Goal: Find contact information: Find contact information

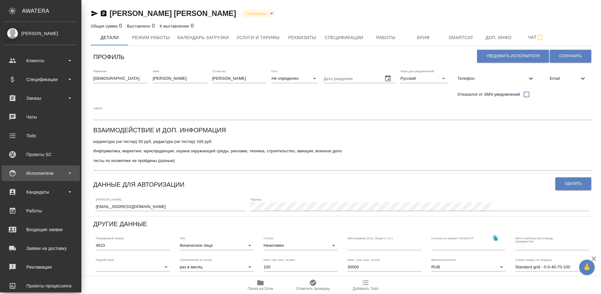
click at [56, 174] on div "Исполнители" at bounding box center [41, 173] width 72 height 9
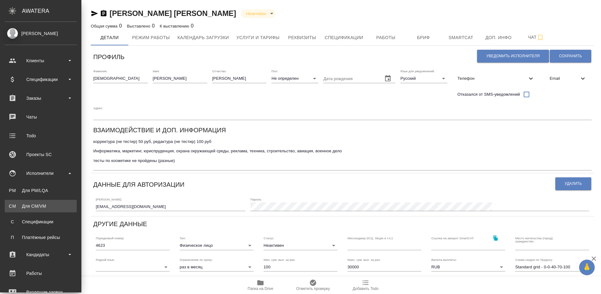
click at [53, 210] on link "CM Для CM/VM" at bounding box center [41, 206] width 72 height 13
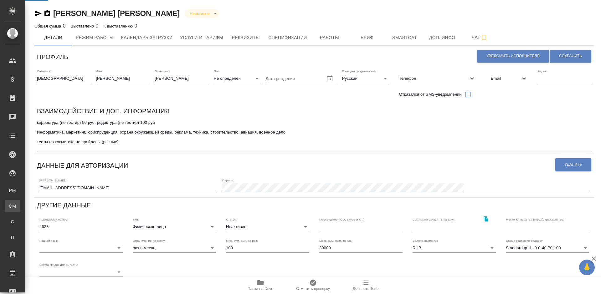
type input "TradosTransitAdobe Acrobat. SmartCAT"
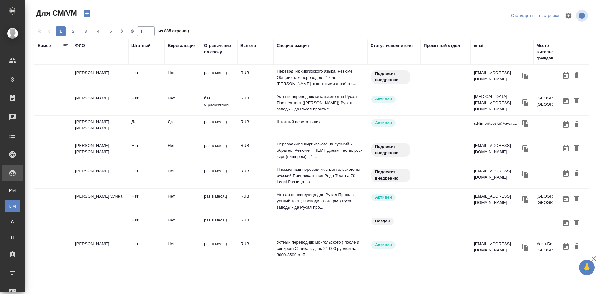
click at [84, 45] on div "ФИО" at bounding box center [80, 46] width 10 height 6
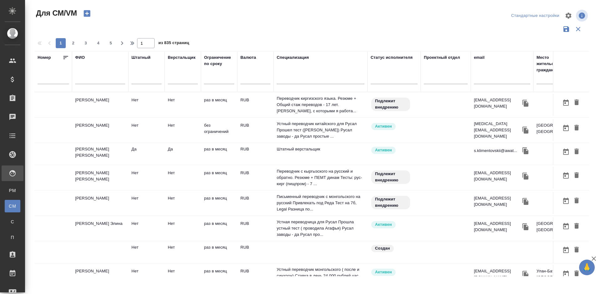
click at [103, 82] on input "text" at bounding box center [100, 80] width 50 height 8
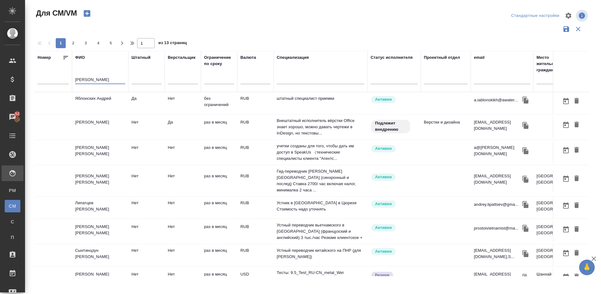
type input "Андрей"
click at [107, 268] on td "Вей Сюншен (Андрей)" at bounding box center [100, 279] width 56 height 22
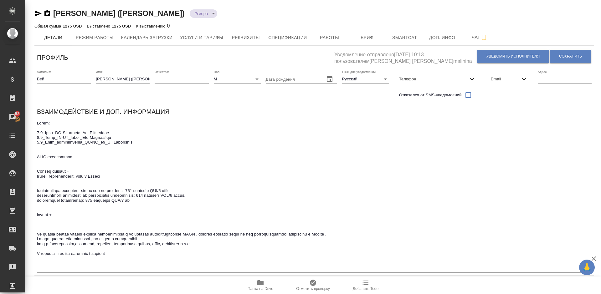
click at [416, 73] on div "Телефон" at bounding box center [437, 79] width 87 height 14
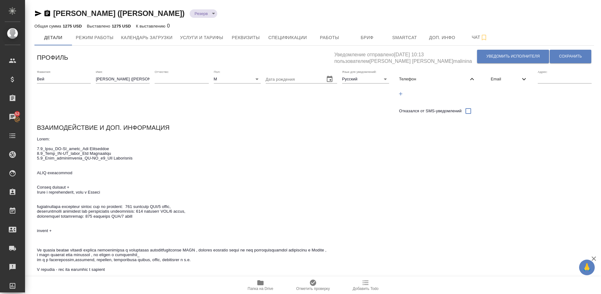
click at [263, 286] on icon "button" at bounding box center [261, 283] width 8 height 8
